Goal: Transaction & Acquisition: Book appointment/travel/reservation

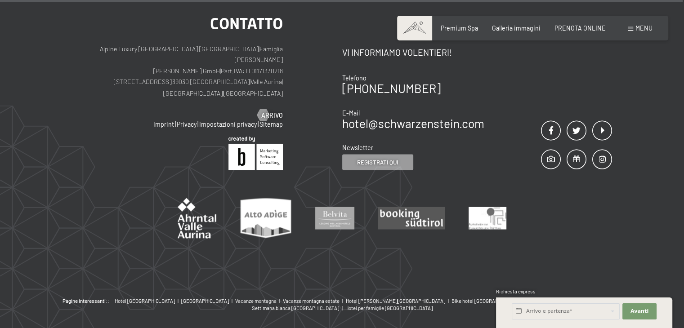
scroll to position [1633, 0]
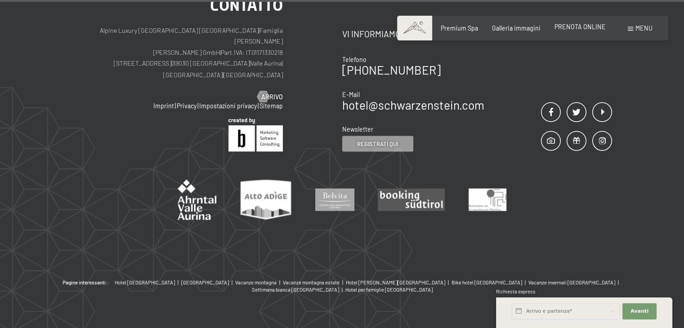
click at [578, 32] on div "Premium Spa Galleria immagini PRENOTA ONLINE" at bounding box center [516, 28] width 207 height 9
click at [579, 27] on span "PRENOTA ONLINE" at bounding box center [579, 27] width 51 height 8
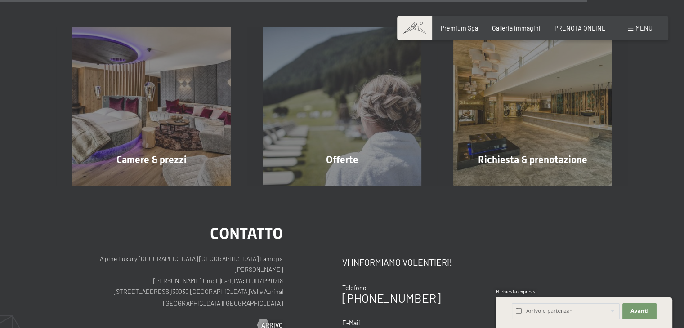
scroll to position [1180, 0]
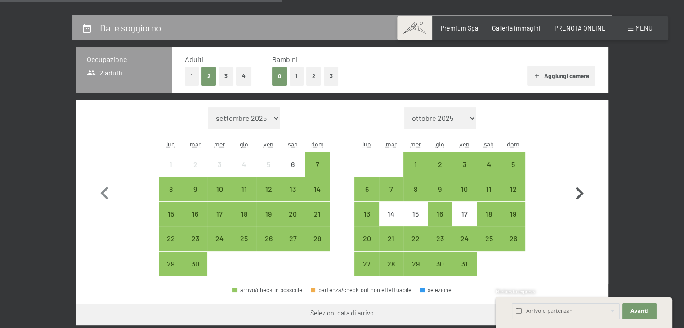
click at [575, 194] on icon "button" at bounding box center [579, 194] width 26 height 26
select select "2025-10-01"
select select "2025-11-01"
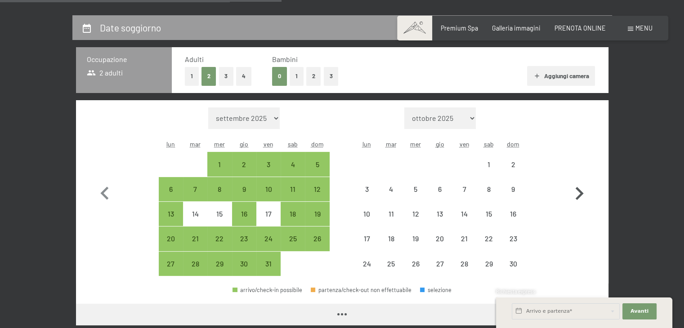
select select "2025-10-01"
select select "2025-11-01"
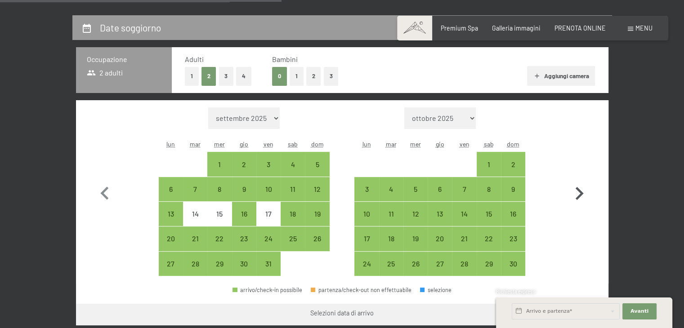
drag, startPoint x: 575, startPoint y: 192, endPoint x: 570, endPoint y: 156, distance: 36.4
click at [570, 164] on button "button" at bounding box center [579, 191] width 26 height 169
select select "2025-11-01"
select select "2025-12-01"
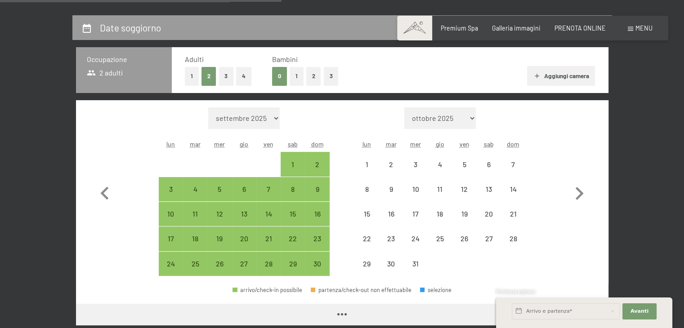
select select "2025-11-01"
select select "2025-12-01"
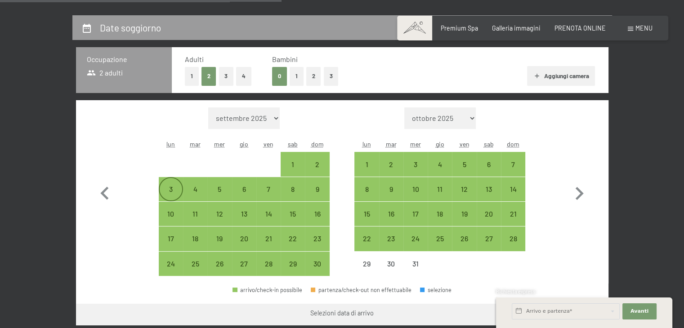
click at [167, 191] on div "3" at bounding box center [171, 197] width 22 height 22
select select "2025-11-01"
select select "2025-12-01"
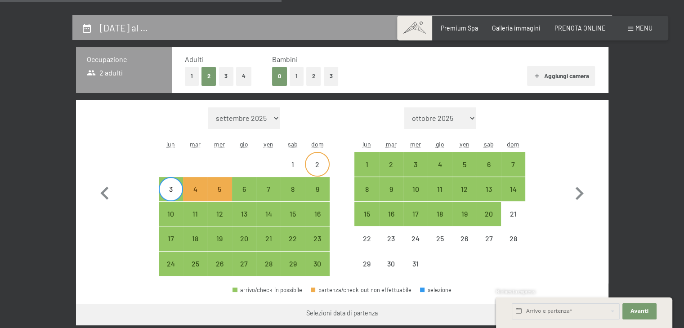
click at [315, 164] on div "2" at bounding box center [317, 172] width 22 height 22
select select "2025-11-01"
select select "2025-12-01"
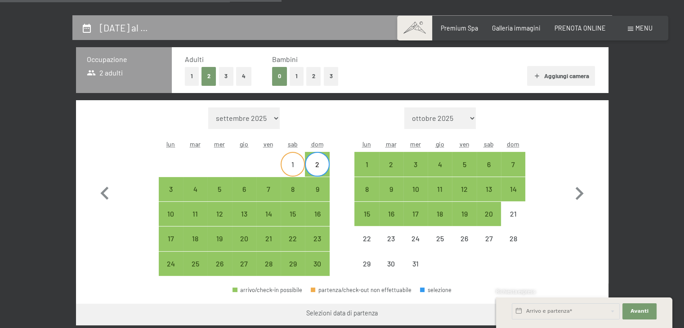
click at [296, 160] on div "1" at bounding box center [292, 164] width 22 height 22
select select "2025-11-01"
select select "2025-12-01"
click at [318, 158] on div "2" at bounding box center [317, 164] width 22 height 22
select select "2025-11-01"
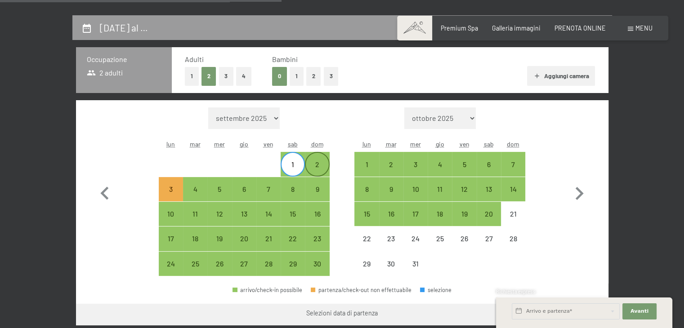
select select "2025-12-01"
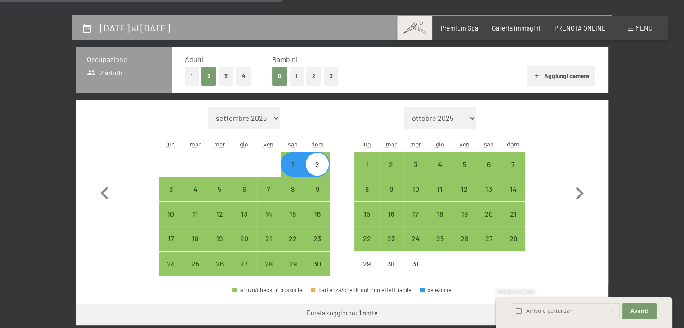
click at [316, 164] on div "2" at bounding box center [317, 172] width 22 height 22
select select "2025-11-01"
select select "2025-12-01"
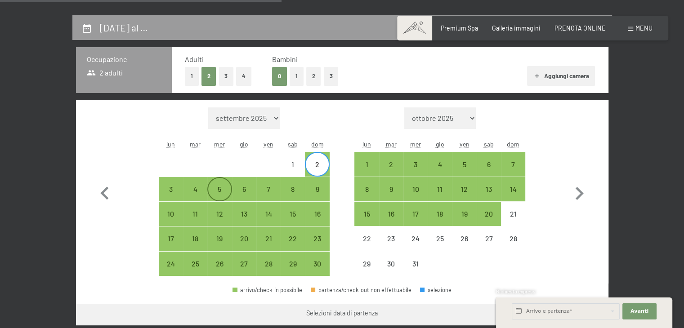
click at [220, 192] on div "5" at bounding box center [219, 197] width 22 height 22
select select "2025-11-01"
select select "2025-12-01"
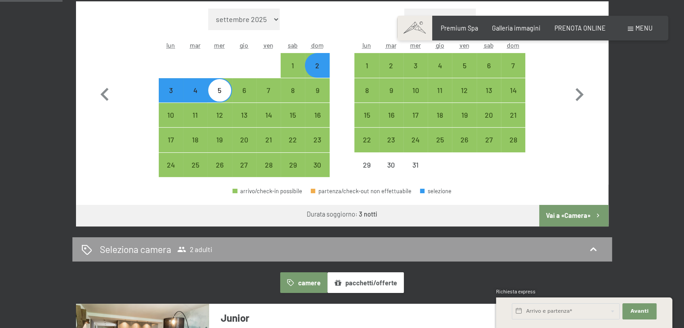
scroll to position [315, 0]
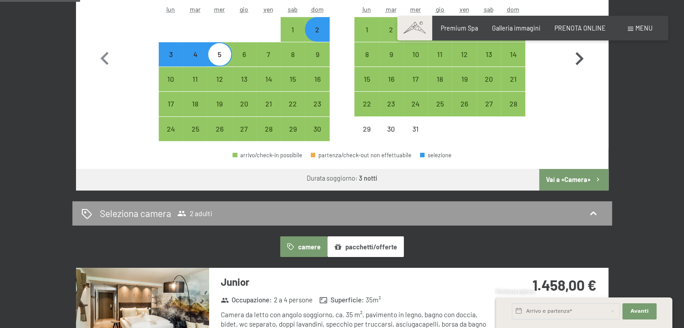
click at [586, 183] on button "Vai a «Camera»" at bounding box center [573, 180] width 69 height 22
select select "2025-11-01"
select select "2025-12-01"
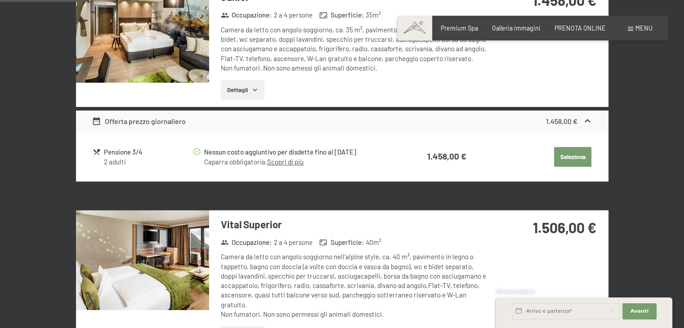
scroll to position [330, 0]
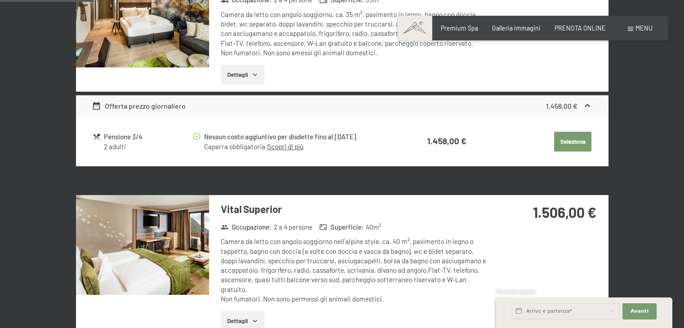
click at [297, 147] on link "Scopri di più" at bounding box center [285, 147] width 36 height 8
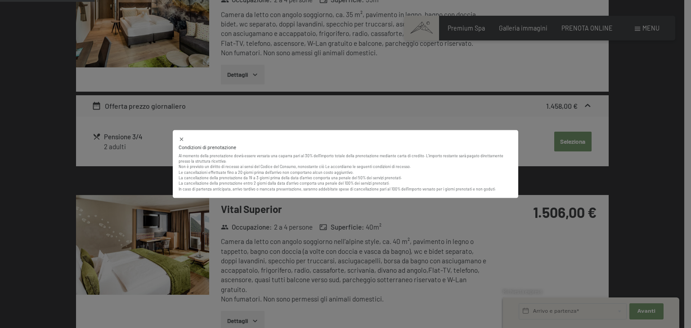
click at [183, 137] on icon at bounding box center [181, 140] width 6 height 6
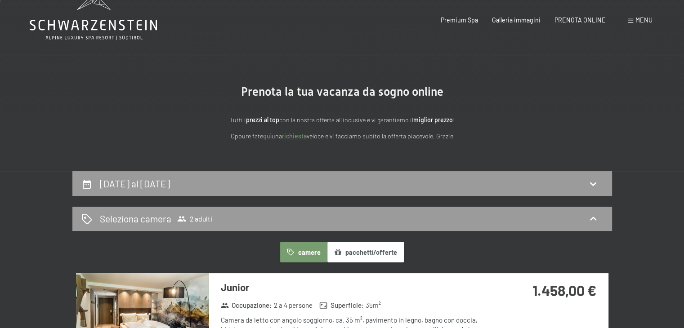
scroll to position [0, 0]
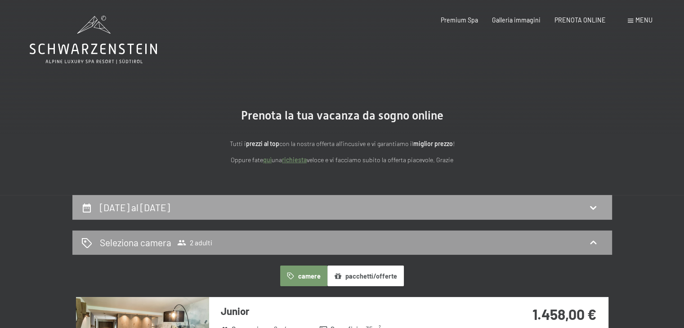
click at [235, 208] on div "2 novembre al 5 novembre 2025" at bounding box center [342, 207] width 522 height 13
select select "2025-11-01"
select select "2025-12-01"
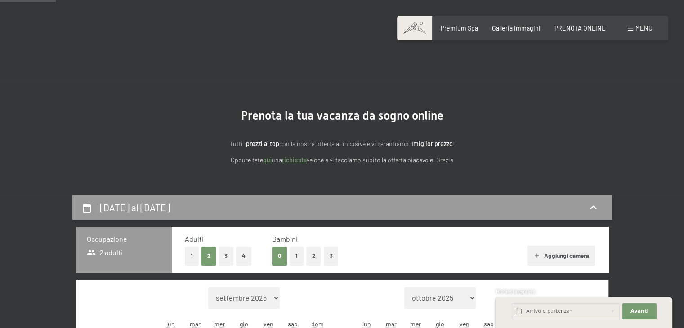
scroll to position [195, 0]
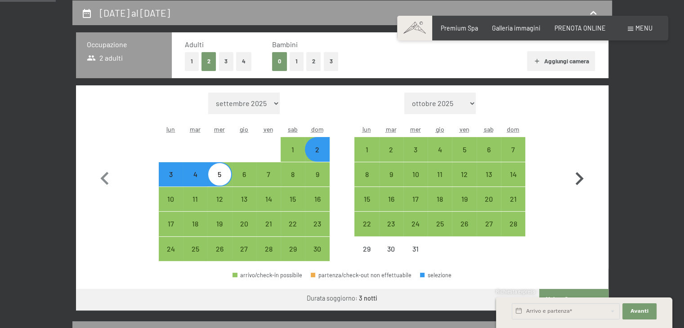
click at [580, 177] on icon "button" at bounding box center [579, 178] width 8 height 13
select select "2025-12-01"
select select "2026-01-01"
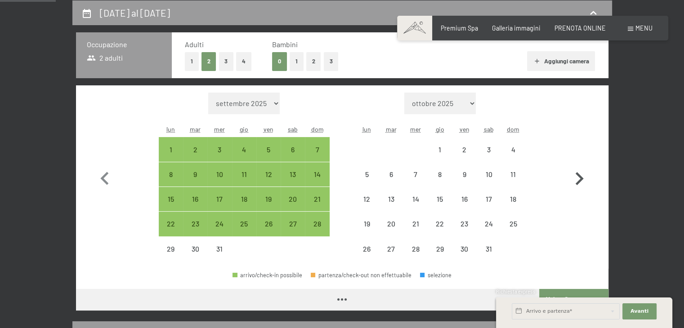
select select "2025-12-01"
select select "2026-01-01"
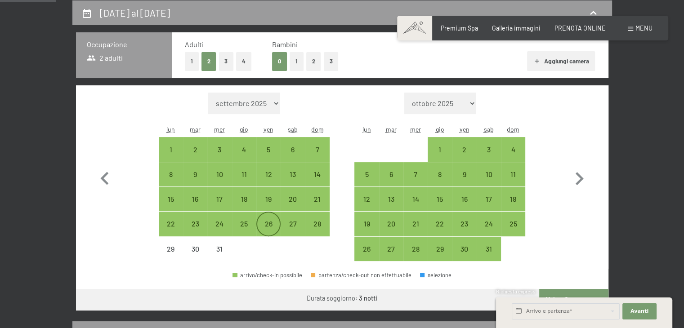
click at [269, 217] on div "26" at bounding box center [268, 224] width 22 height 22
select select "2025-12-01"
select select "2026-01-01"
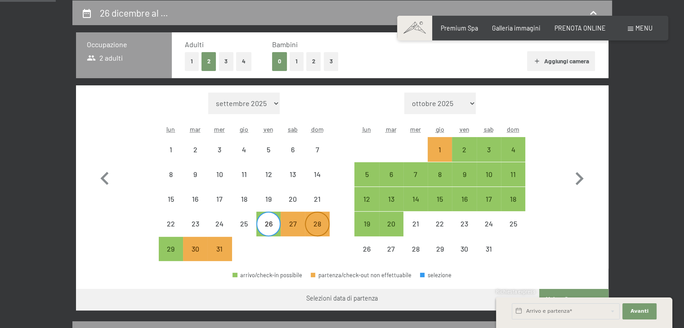
click at [314, 220] on div "28" at bounding box center [317, 231] width 22 height 22
select select "2025-12-01"
select select "2026-01-01"
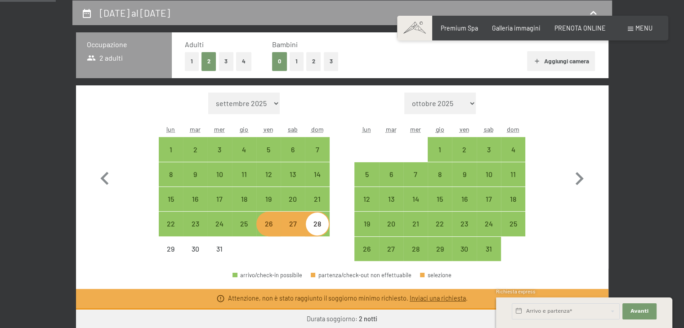
click at [314, 220] on div "28" at bounding box center [317, 231] width 22 height 22
select select "2025-12-01"
select select "2026-01-01"
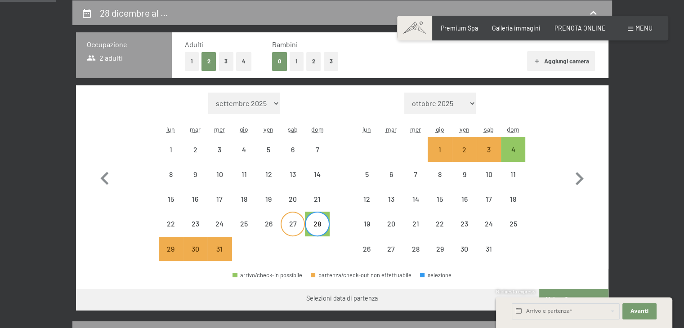
click at [295, 229] on div "27" at bounding box center [292, 231] width 22 height 22
select select "2025-12-01"
select select "2026-01-01"
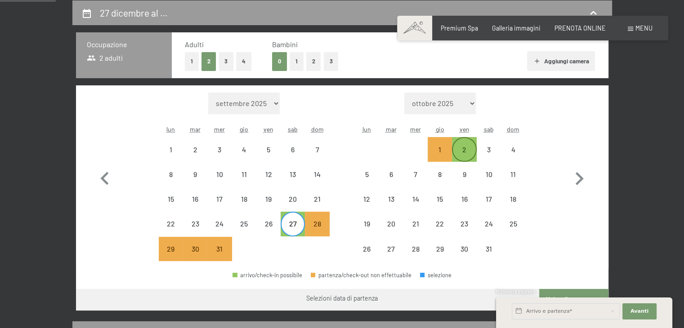
click at [464, 148] on div "2" at bounding box center [464, 157] width 22 height 22
select select "2025-12-01"
select select "2026-01-01"
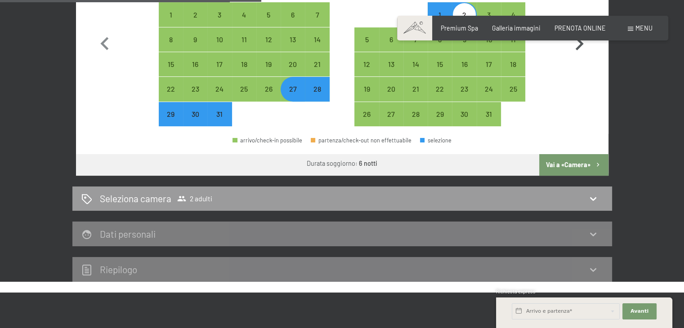
click at [589, 170] on button "Vai a «Camera»" at bounding box center [573, 165] width 69 height 22
select select "2025-12-01"
select select "2026-01-01"
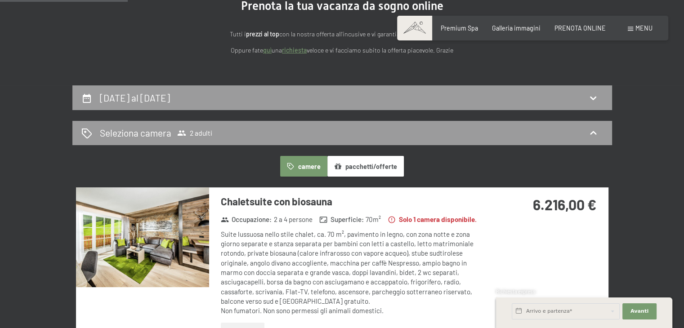
scroll to position [105, 0]
